Goal: Information Seeking & Learning: Learn about a topic

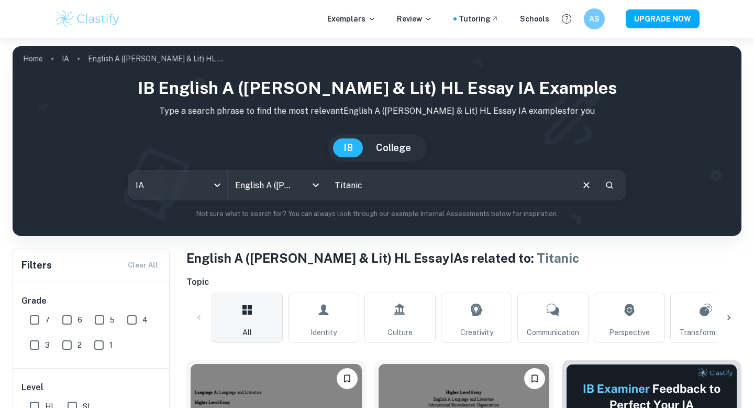
scroll to position [171, 0]
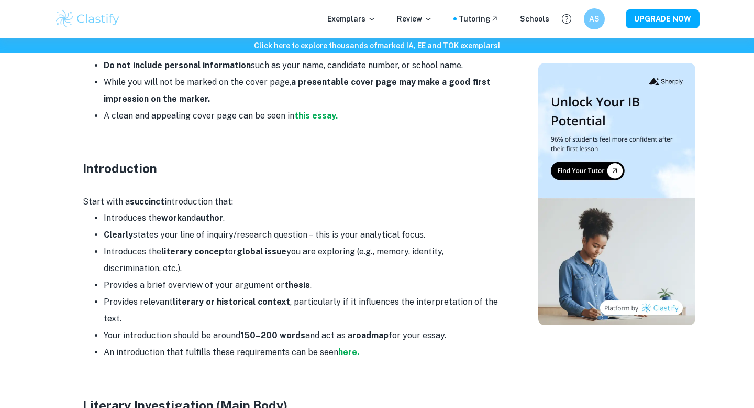
scroll to position [712, 0]
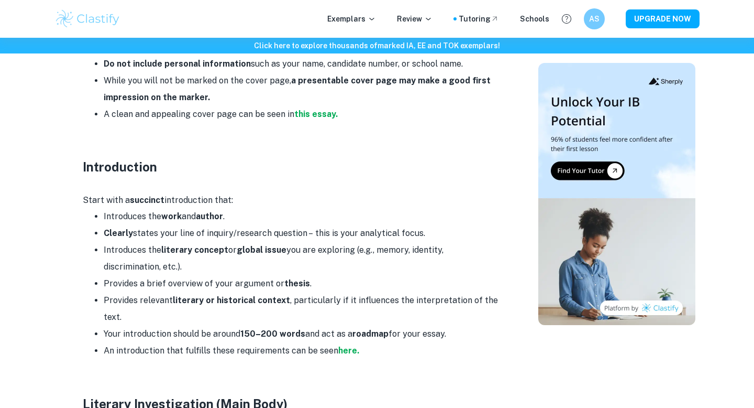
click at [418, 208] on li "Introduces the work and author ." at bounding box center [303, 216] width 398 height 17
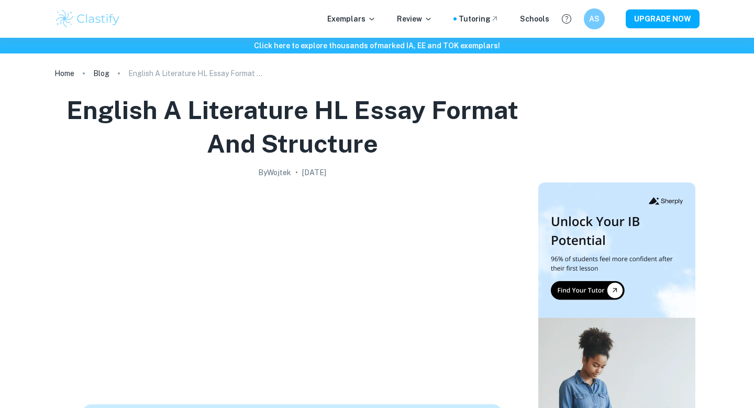
scroll to position [703, 0]
